Goal: Transaction & Acquisition: Subscribe to service/newsletter

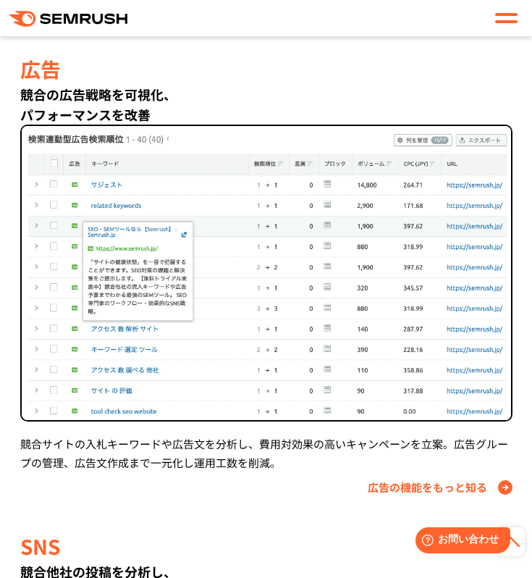
scroll to position [1521, 0]
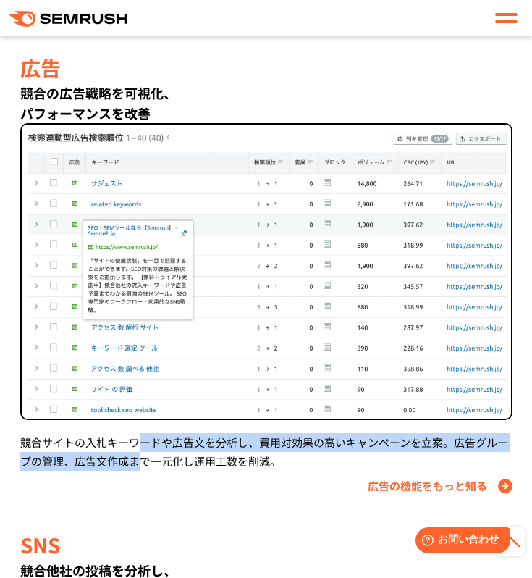
drag, startPoint x: 136, startPoint y: 443, endPoint x: 140, endPoint y: 461, distance: 17.8
click at [140, 461] on div "競合サイトの入札キーワードや広告文を分析し、費用対効果の高いキャンペーンを立案。広告グループの管理、広告文作成まで一元化し運用工数を削減。" at bounding box center [266, 452] width 492 height 38
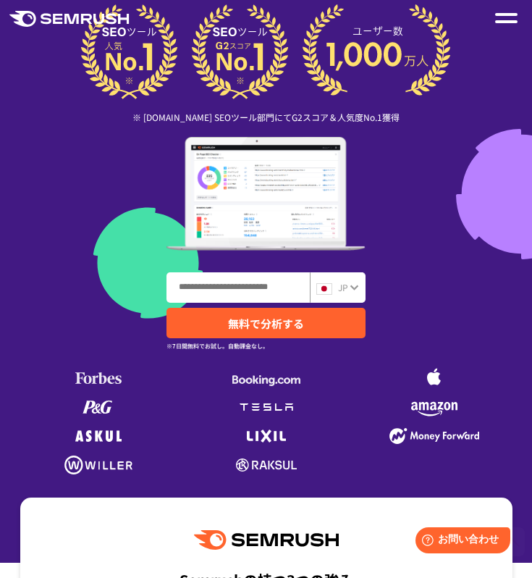
scroll to position [0, 0]
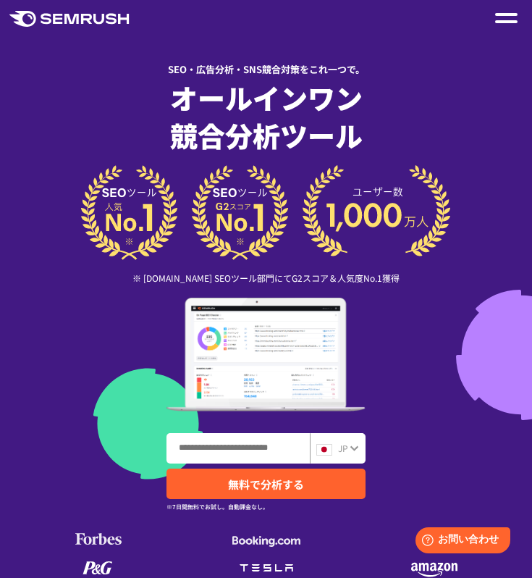
click at [506, 17] on div at bounding box center [506, 17] width 22 height 17
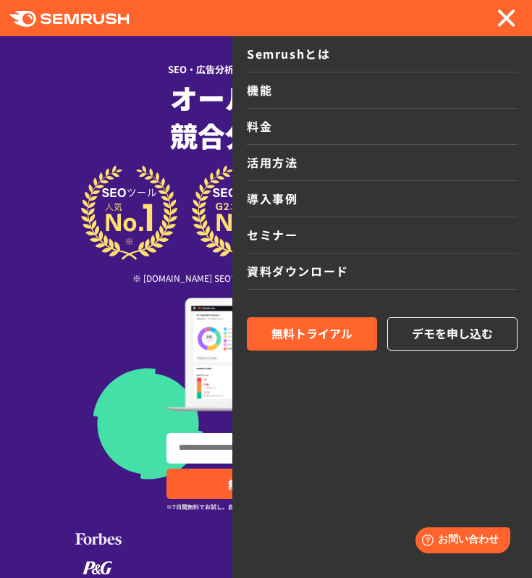
click at [377, 129] on link "料金" at bounding box center [382, 127] width 271 height 36
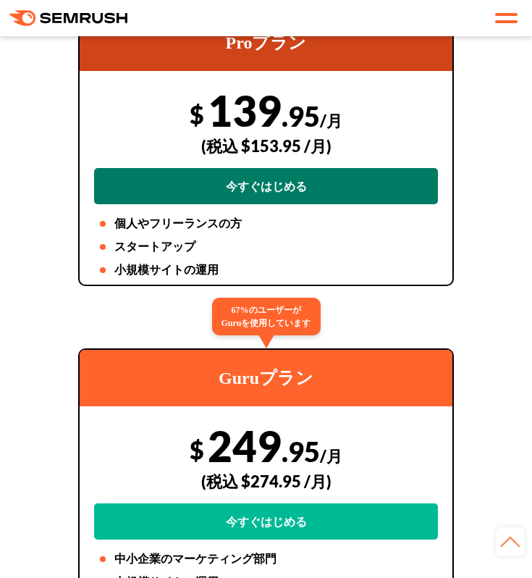
scroll to position [278, 0]
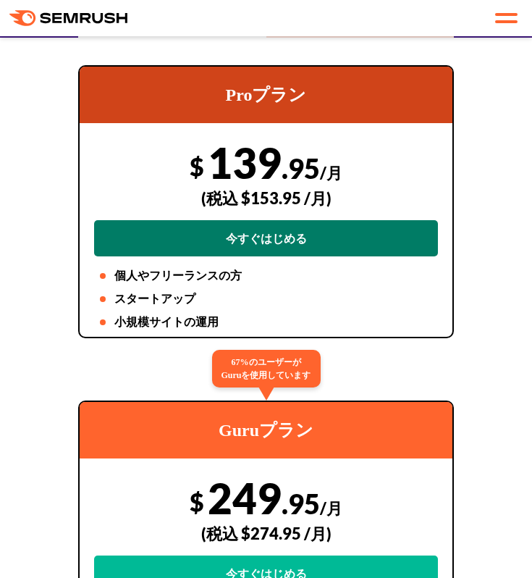
click at [258, 243] on link "今すぐはじめる" at bounding box center [266, 238] width 344 height 36
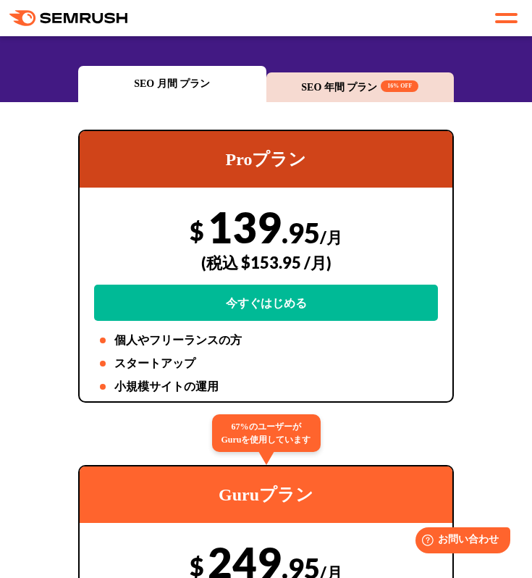
scroll to position [214, 0]
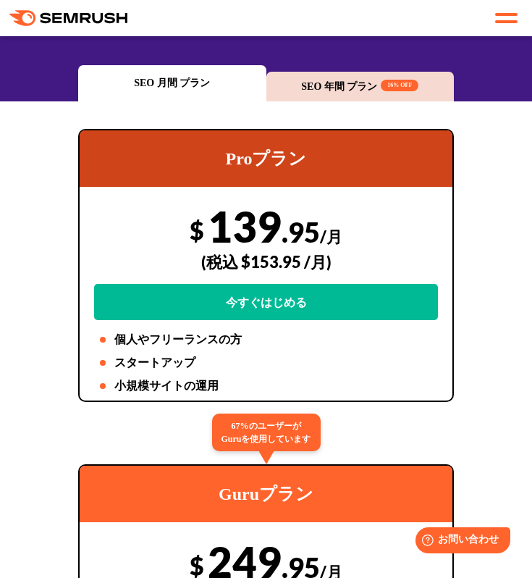
click at [505, 18] on div at bounding box center [506, 17] width 22 height 17
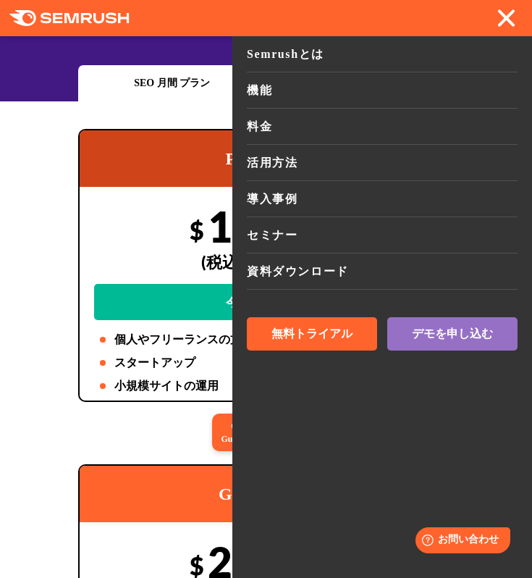
click at [505, 18] on span at bounding box center [506, 18] width 18 height 18
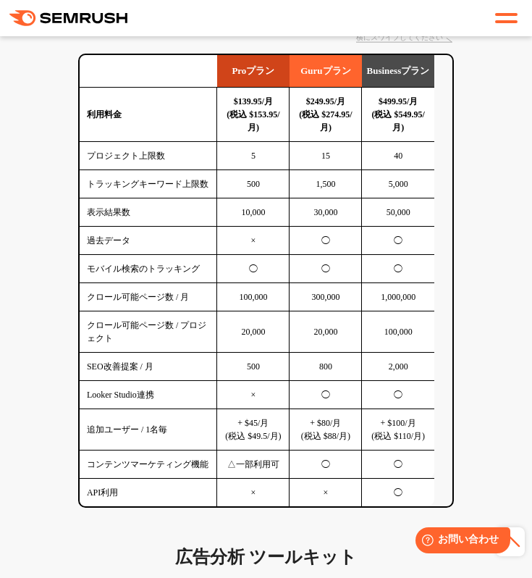
scroll to position [1557, 0]
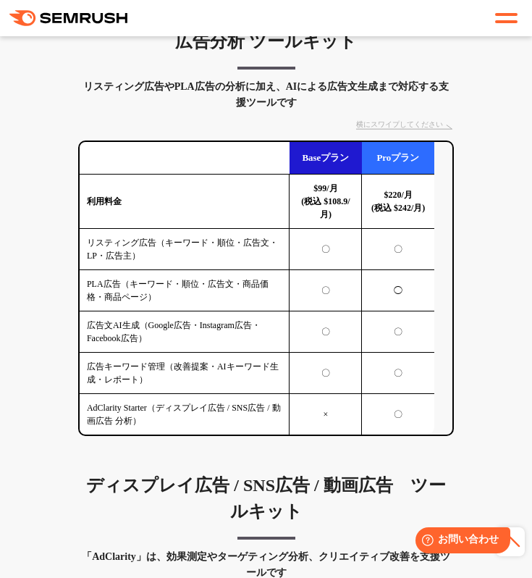
scroll to position [2073, 0]
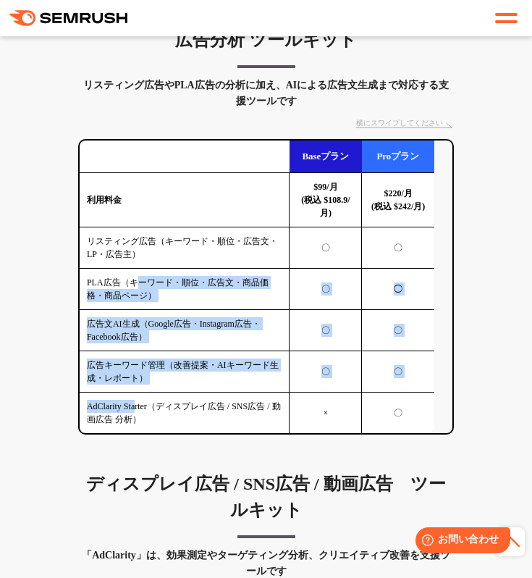
drag, startPoint x: 135, startPoint y: 319, endPoint x: 145, endPoint y: 437, distance: 117.7
click at [145, 434] on tbody "利用料金 $99/月 (税込 $108.9/月) $220/月 (税込 $242/月) リスティング広告（キーワード・順位・広告文・LP・広告主） 〇 〇 P…" at bounding box center [257, 303] width 355 height 261
click at [145, 434] on td "AdClarity Starter（ディスプレイ広告 / SNS広告 / 動画広告 分析）" at bounding box center [185, 412] width 210 height 41
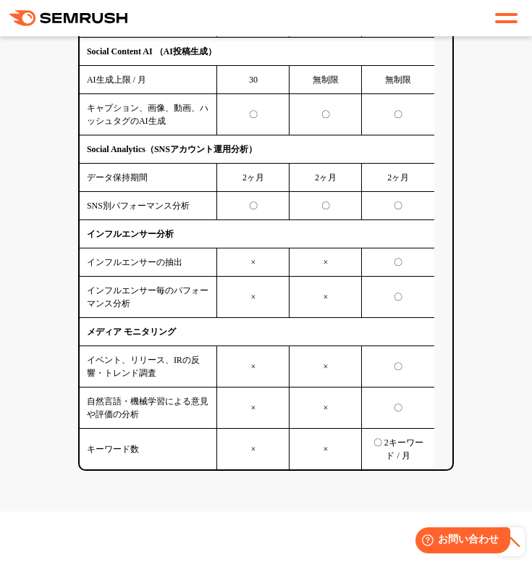
scroll to position [3978, 0]
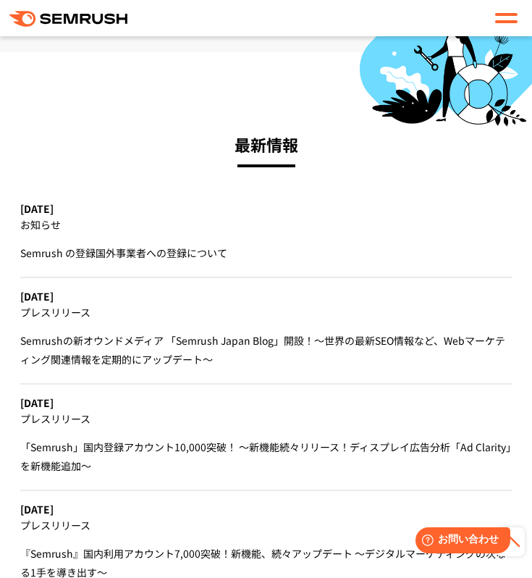
scroll to position [5874, 0]
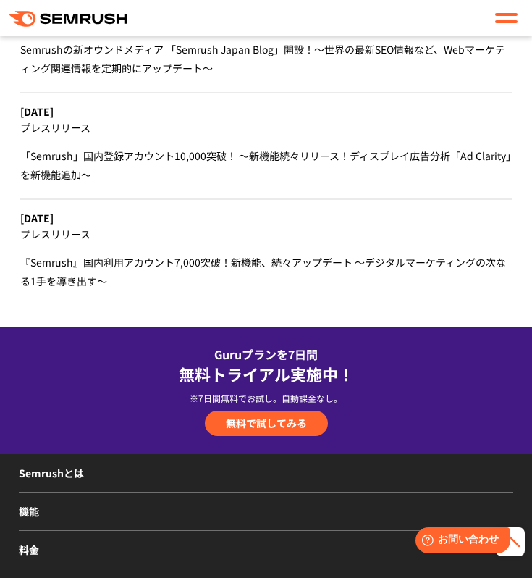
click at [101, 390] on div "Guruプランを7日間 無料トライアル実施中！ ※7日間無料でお試し。自動課金なし。 無料で試してみる" at bounding box center [266, 390] width 498 height 91
